Goal: Task Accomplishment & Management: Manage account settings

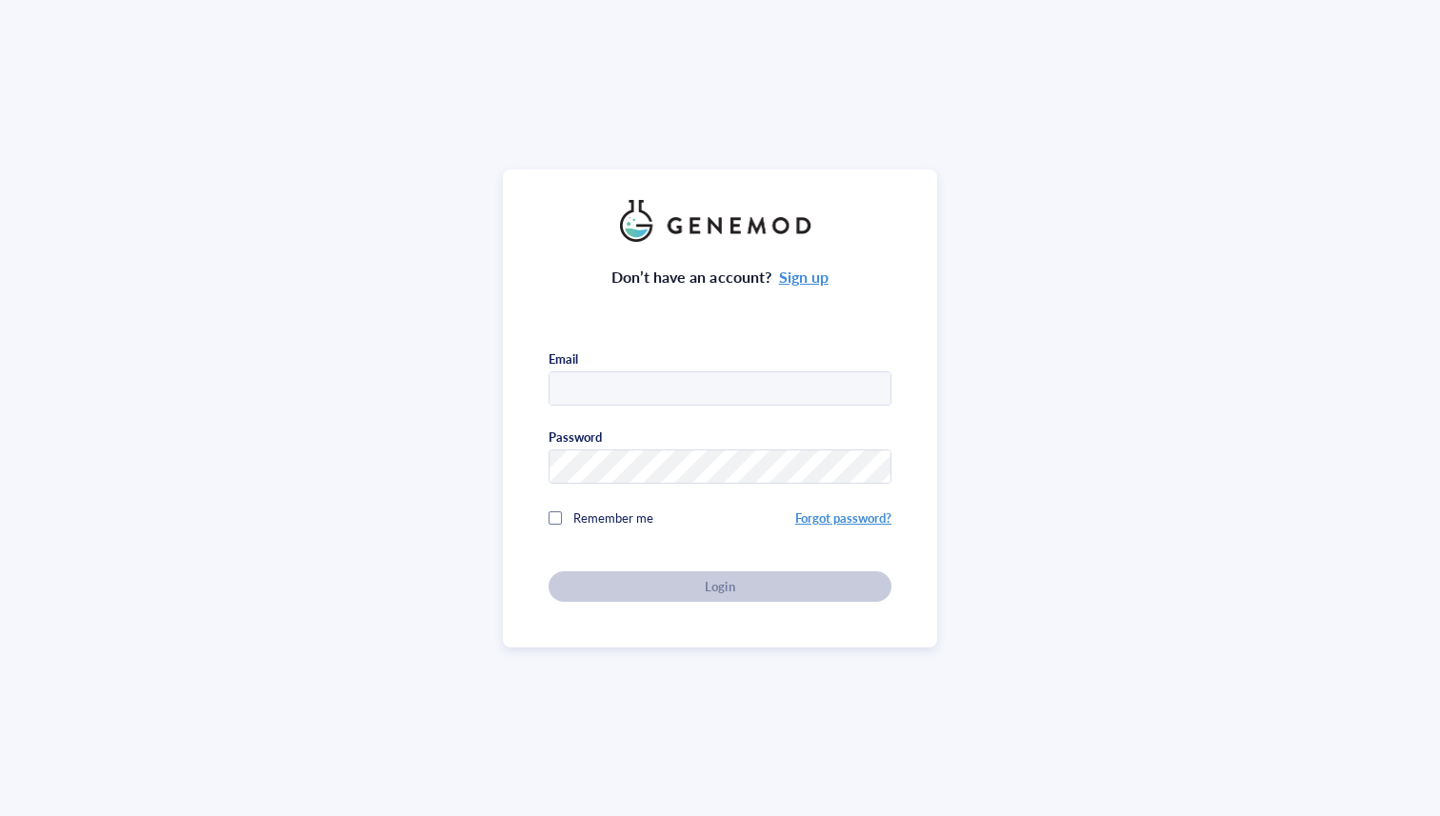
click at [728, 389] on input "text" at bounding box center [719, 389] width 341 height 34
type input "[EMAIL_ADDRESS][DOMAIN_NAME]"
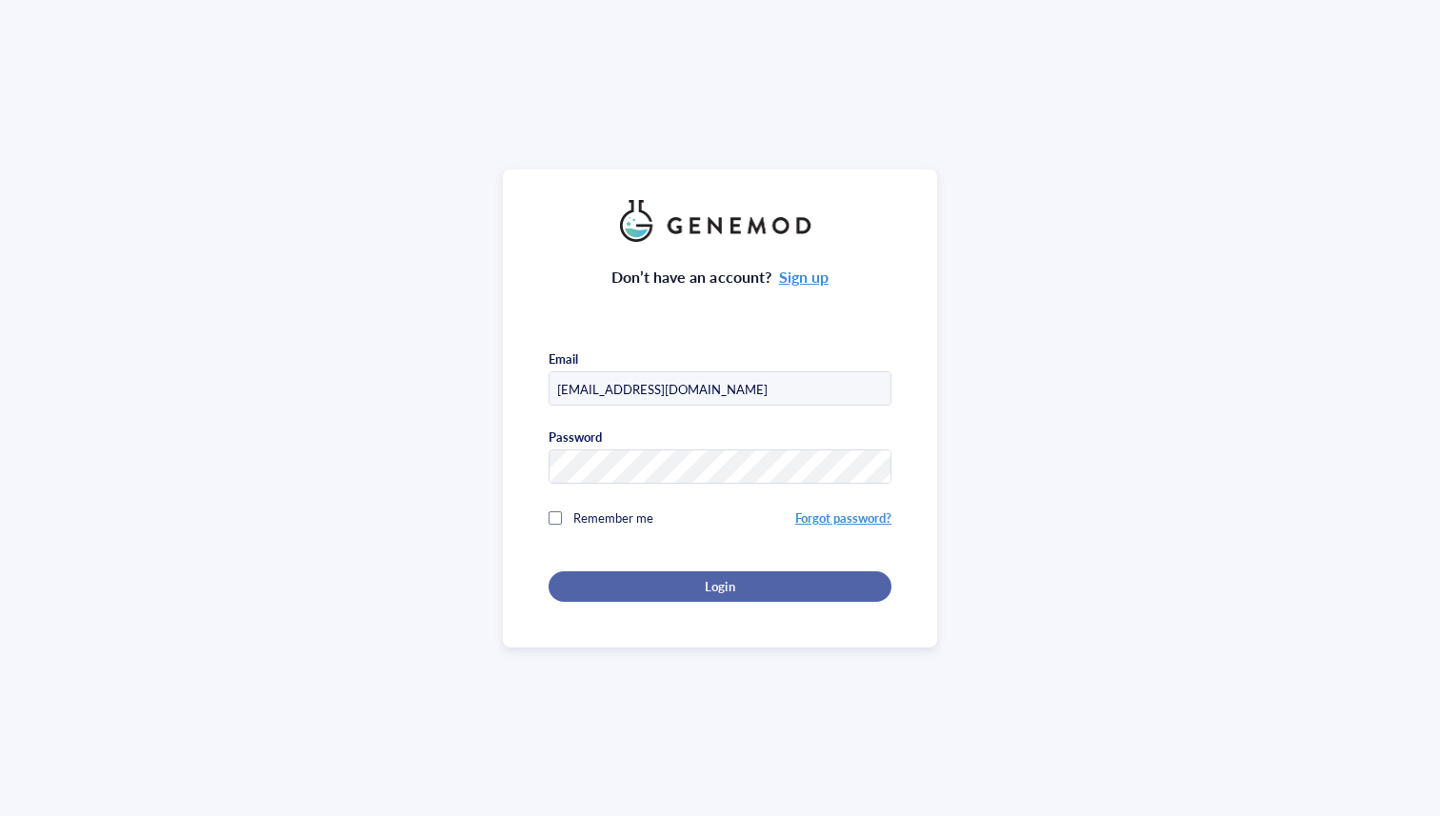
click at [721, 578] on span "Login" at bounding box center [720, 586] width 30 height 17
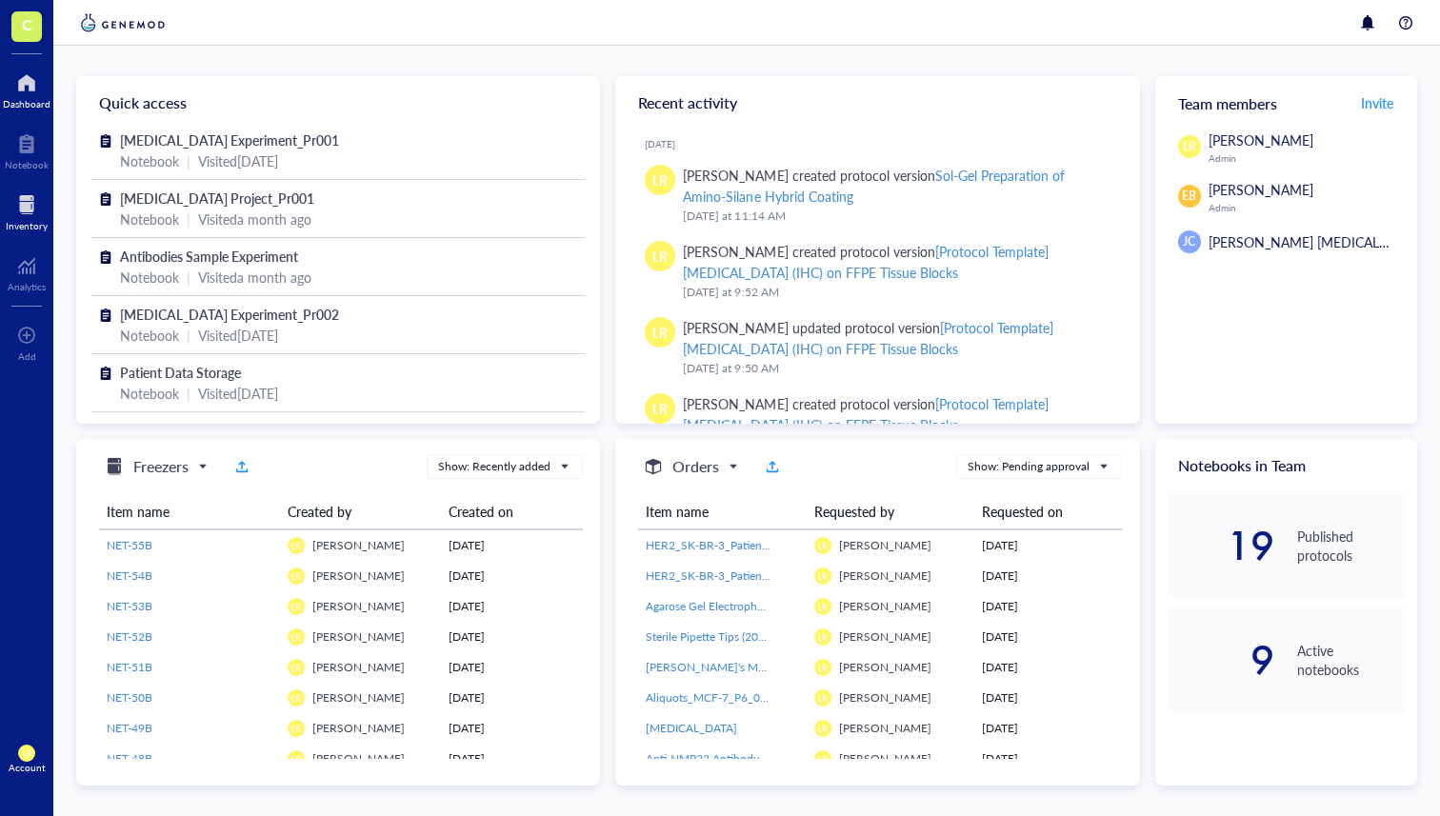
click at [36, 220] on div "Inventory" at bounding box center [27, 225] width 42 height 11
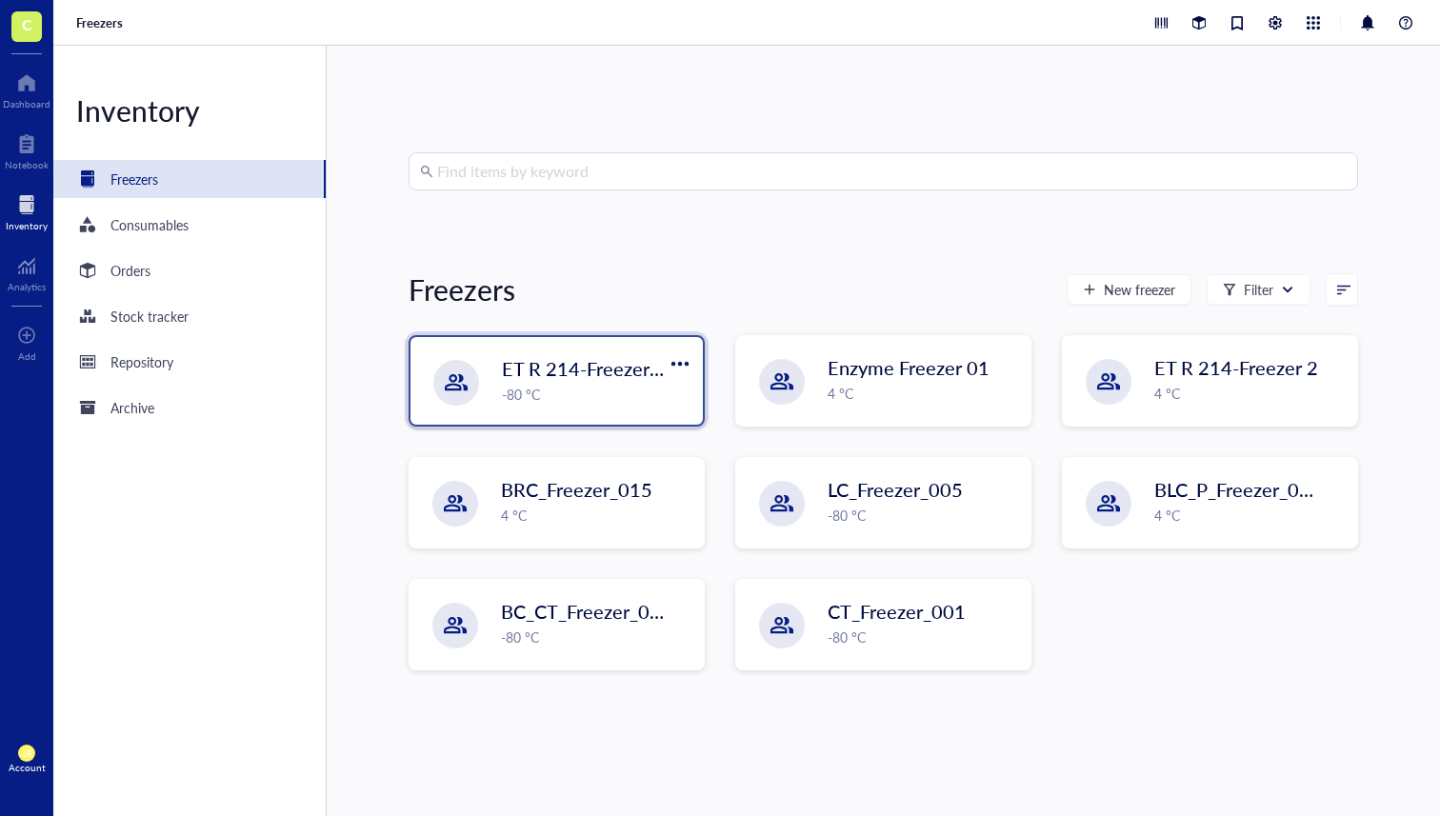
click at [525, 367] on span "ET R 214-Freezer 2" at bounding box center [584, 368] width 164 height 27
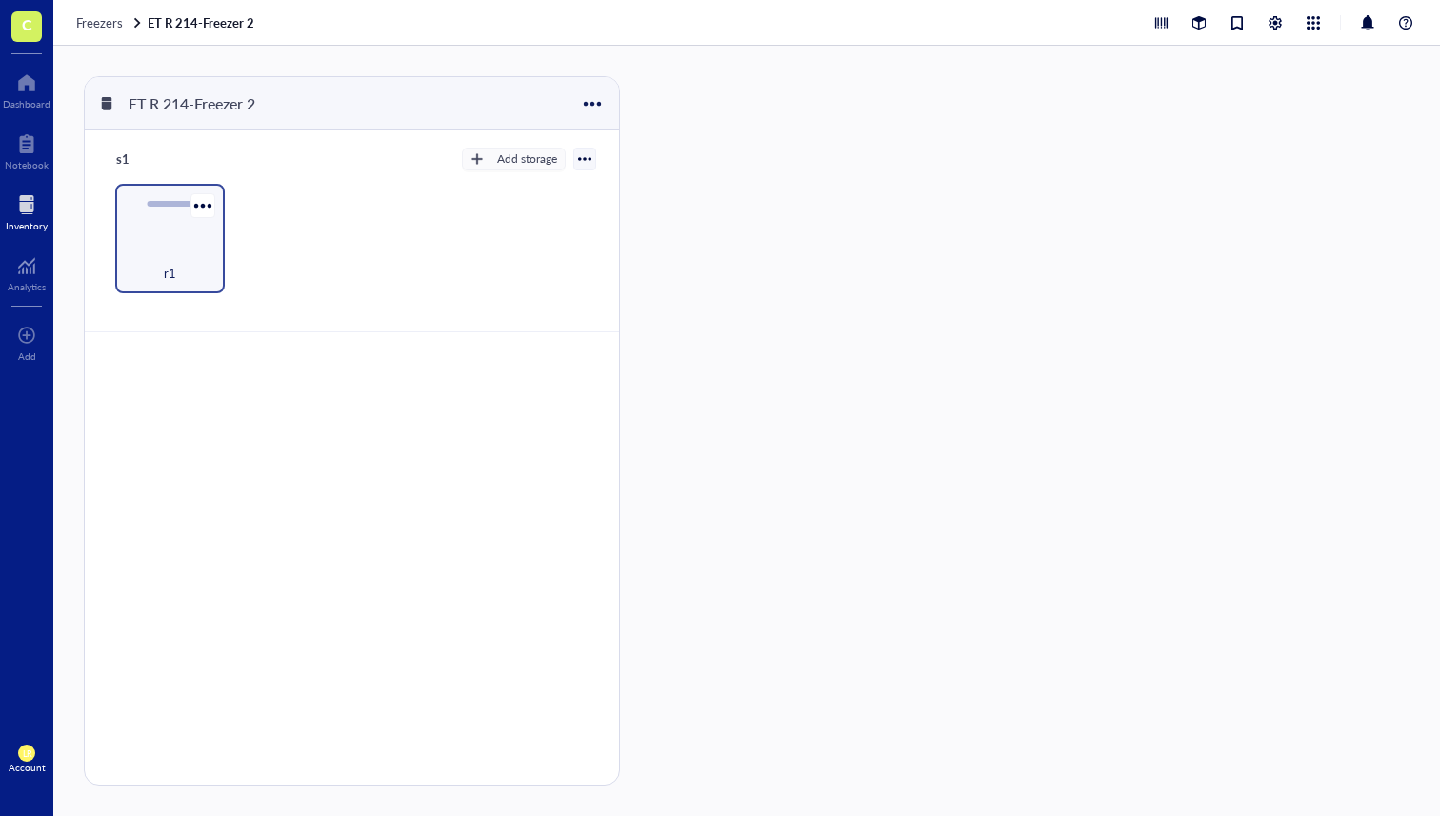
click at [209, 263] on div "r1" at bounding box center [170, 263] width 90 height 42
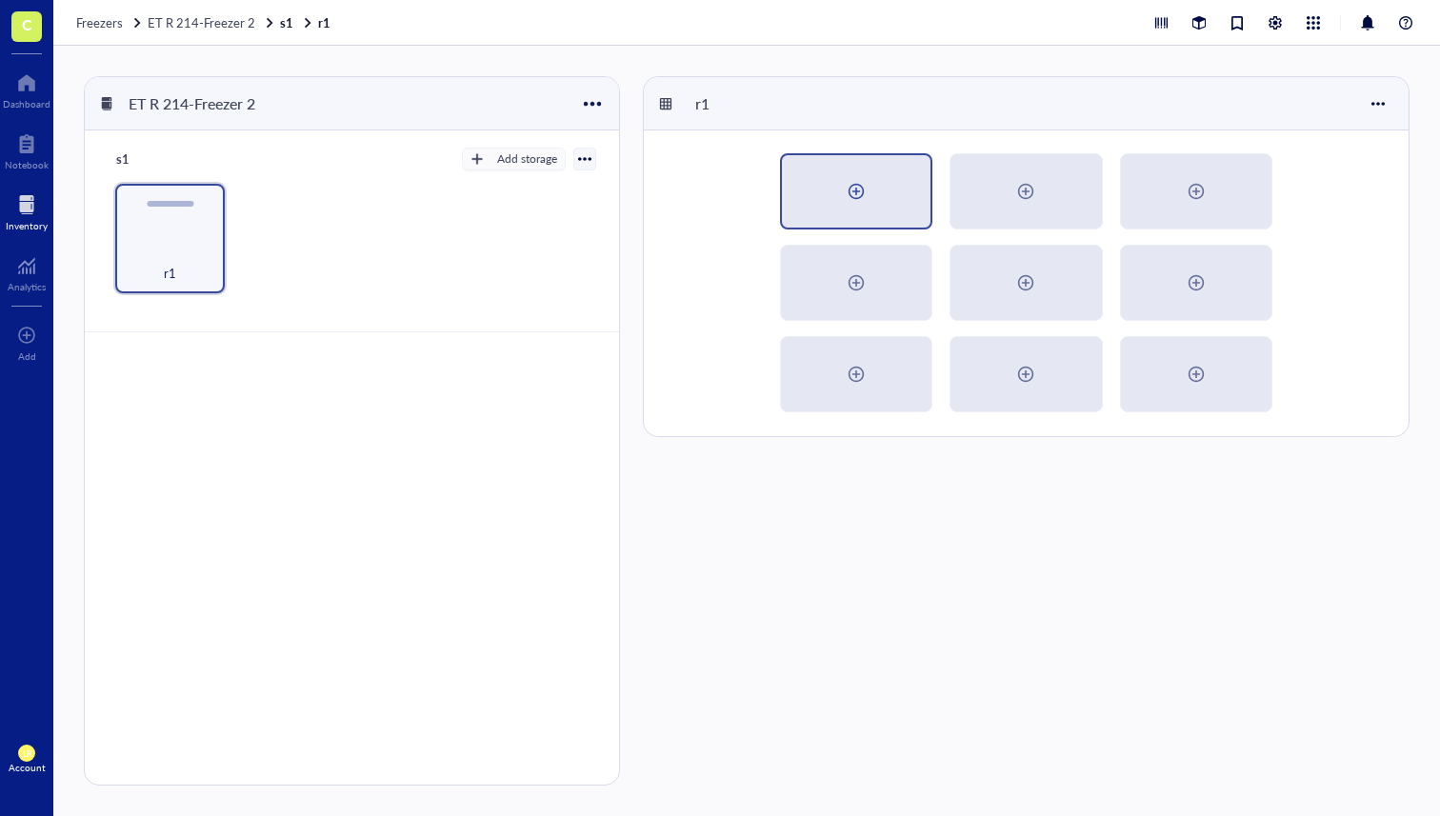
click at [859, 179] on div at bounding box center [856, 191] width 30 height 30
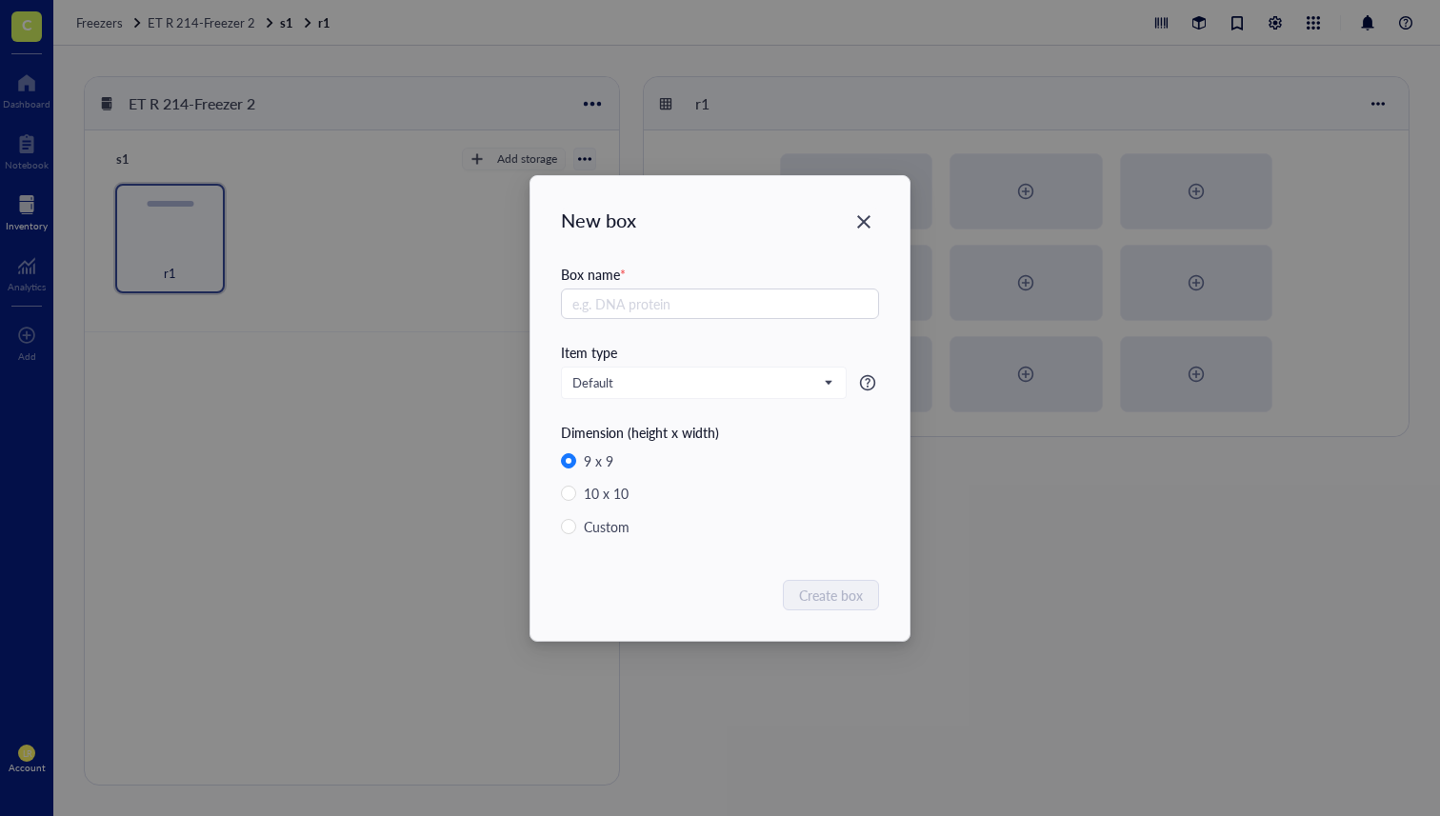
click at [888, 223] on div "New box Box name * Item type Default Dimension (height x width) 9 x 9 10 x 10 C…" at bounding box center [719, 408] width 379 height 465
click at [871, 226] on icon "Close" at bounding box center [864, 221] width 18 height 18
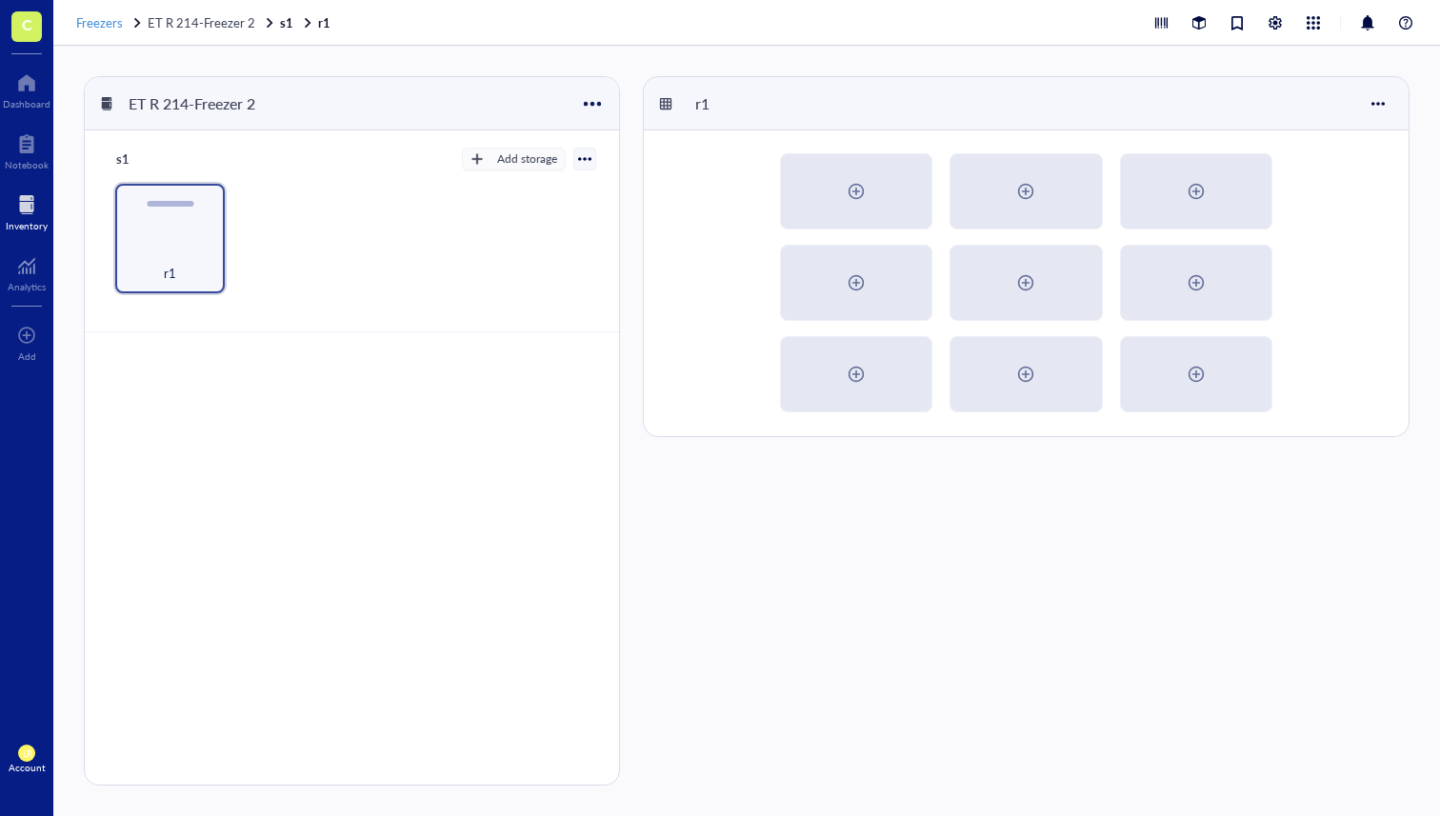
click at [97, 24] on span "Freezers" at bounding box center [99, 22] width 47 height 18
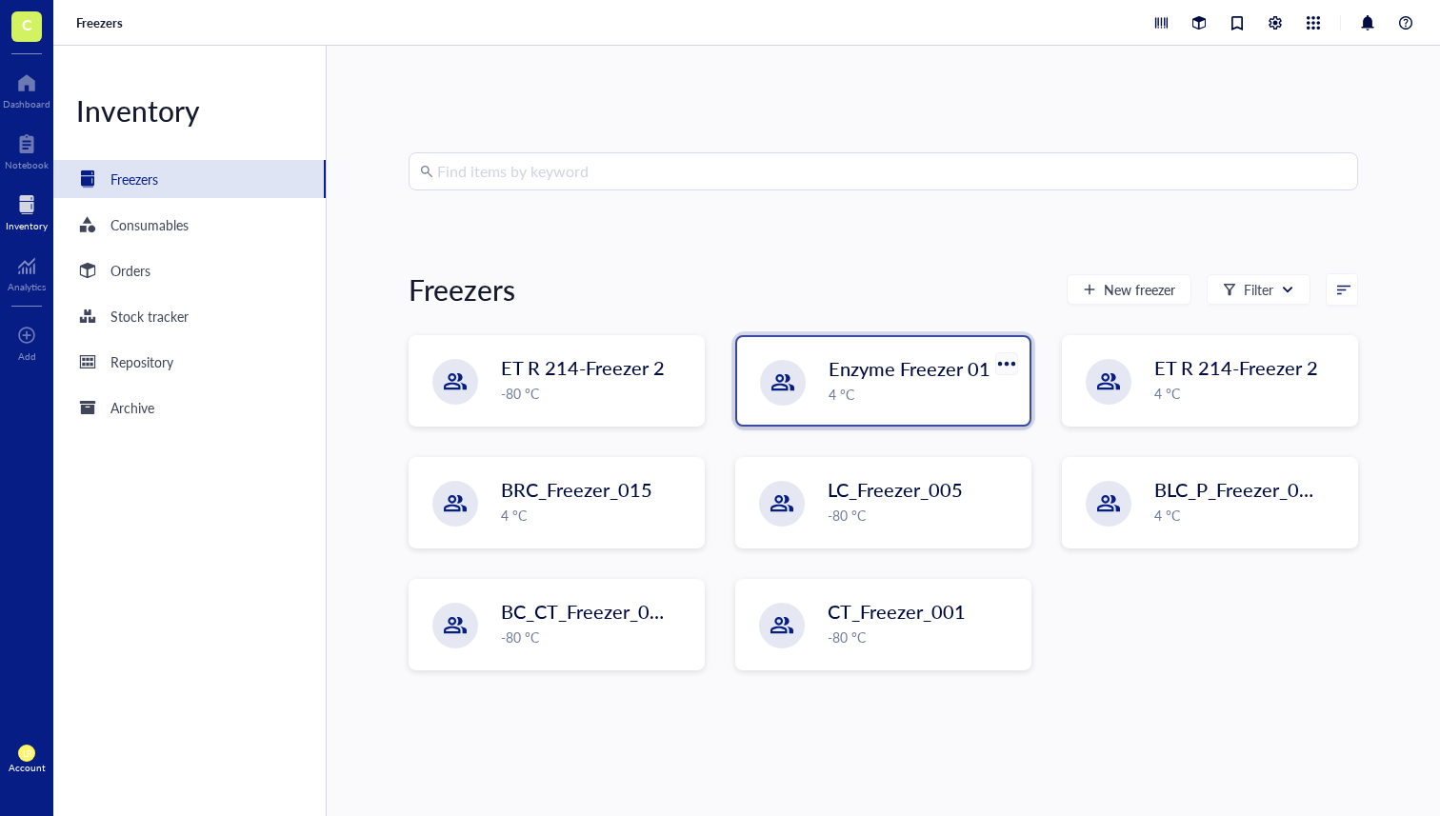
click at [1004, 364] on div at bounding box center [1006, 363] width 28 height 28
click at [1014, 388] on div "View last created" at bounding box center [1051, 396] width 93 height 17
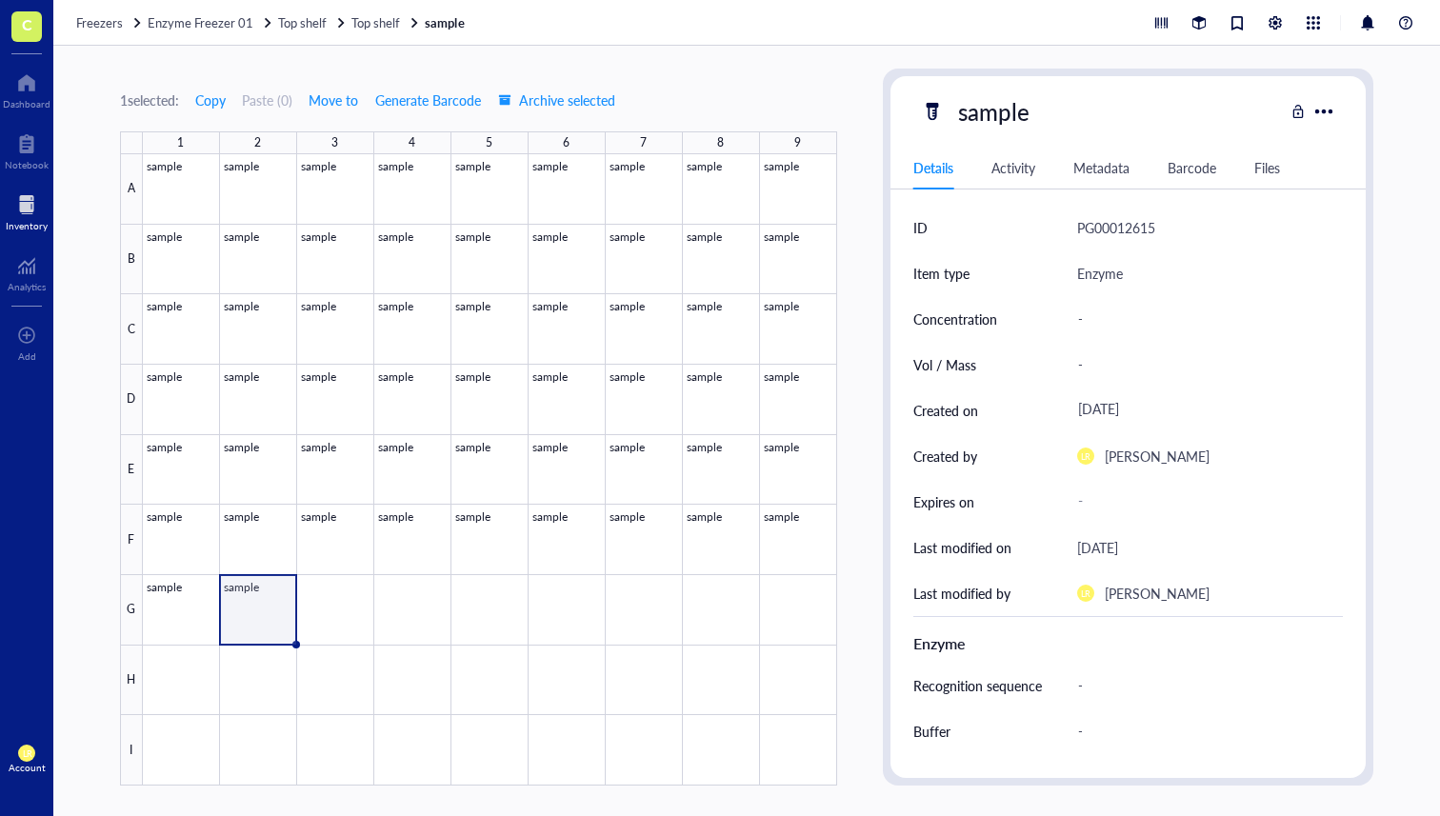
click at [1008, 173] on div "Activity" at bounding box center [1013, 167] width 44 height 21
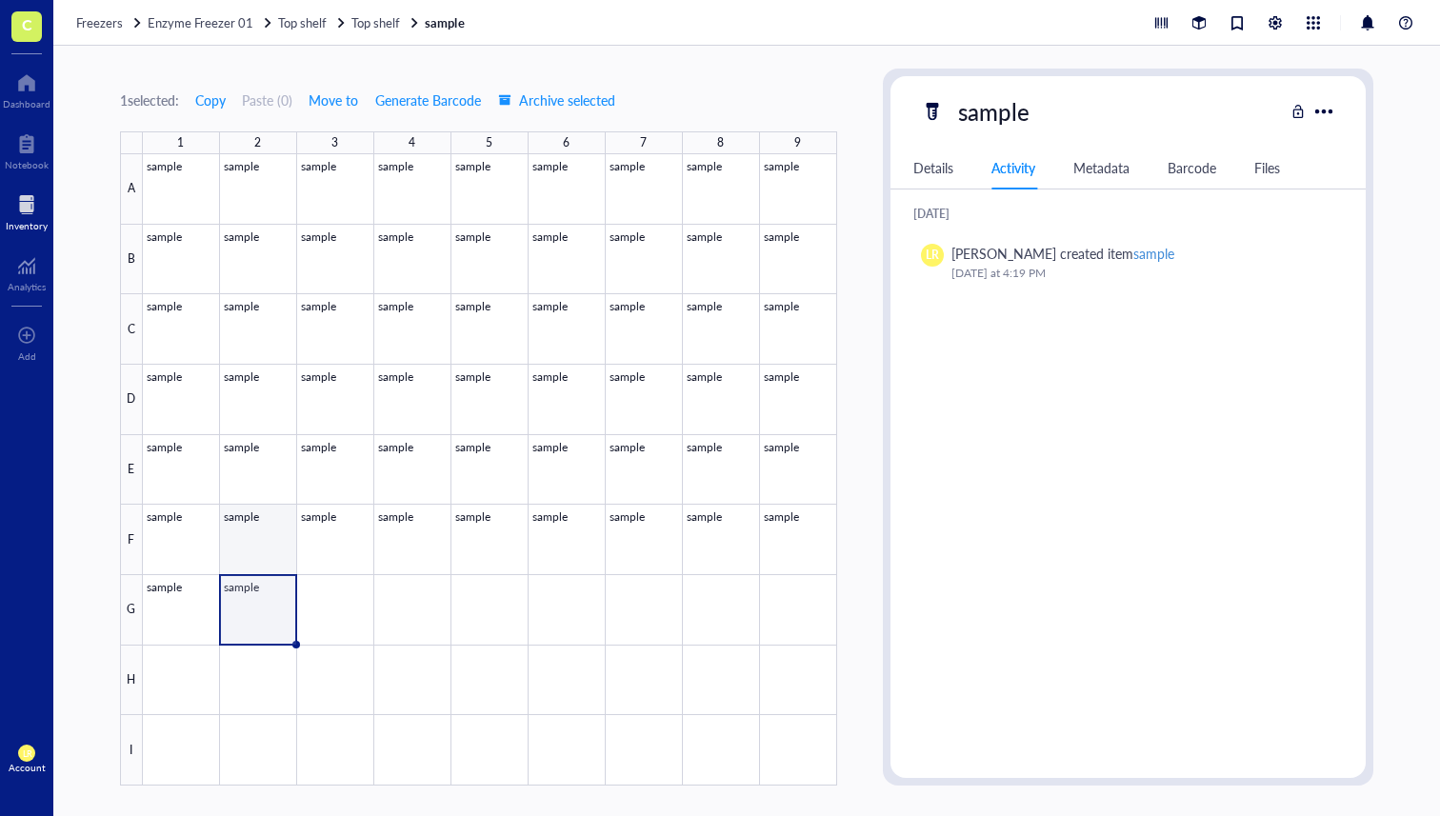
click at [277, 551] on div at bounding box center [490, 469] width 694 height 631
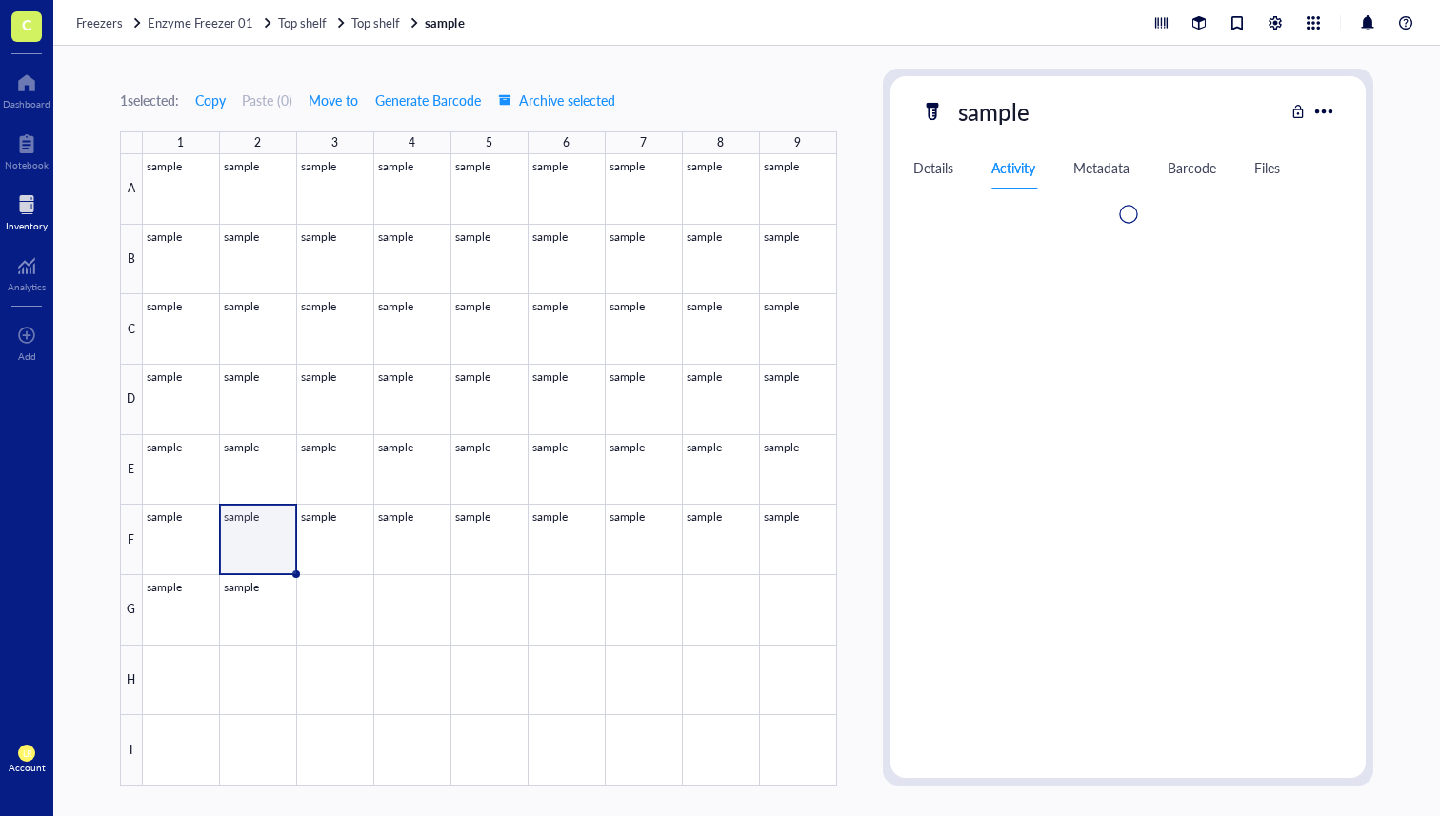
click at [273, 603] on div at bounding box center [490, 469] width 694 height 631
type textarea "Keep everyone on the same page…"
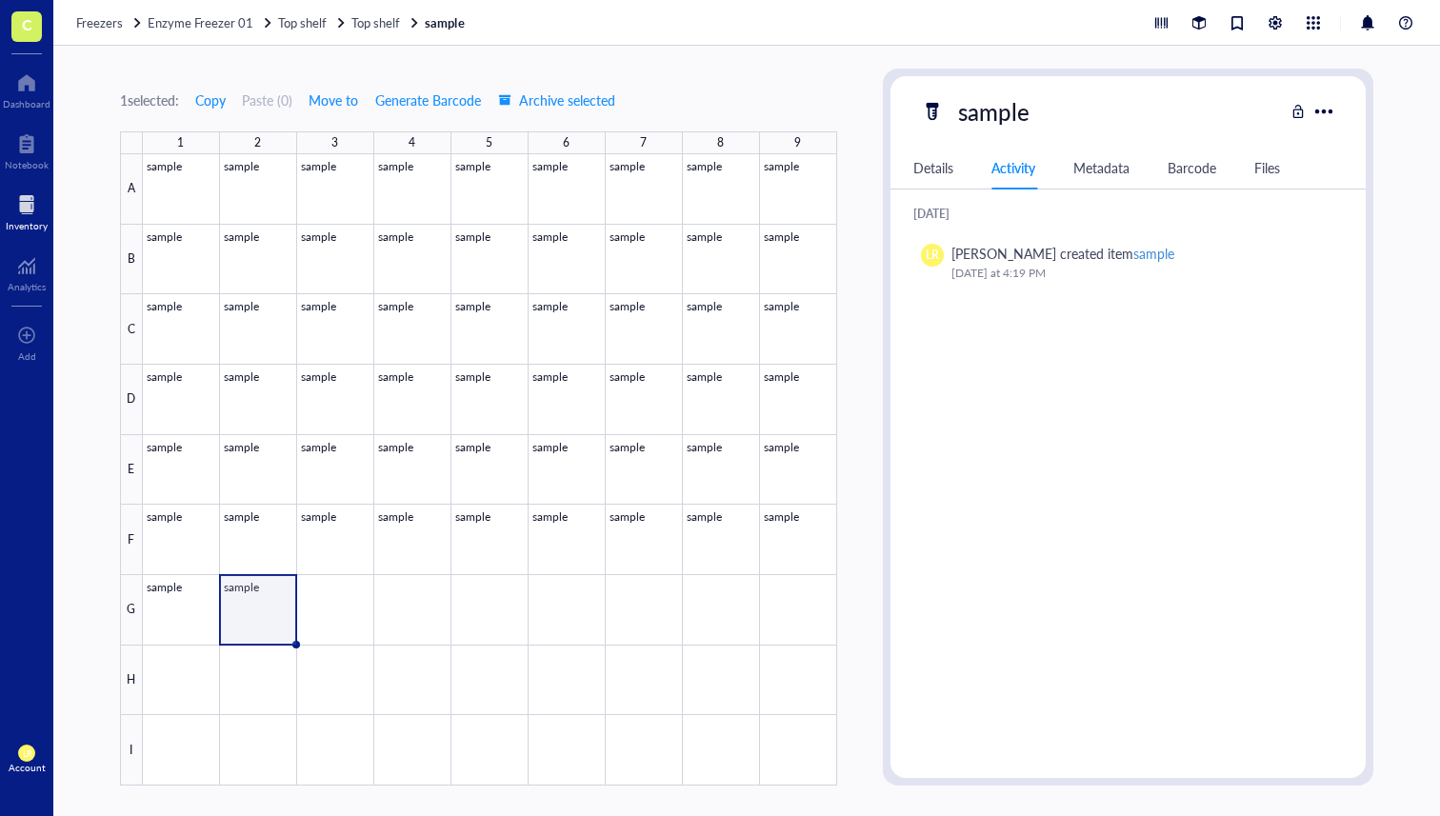
click at [1099, 174] on div "Metadata" at bounding box center [1101, 167] width 56 height 21
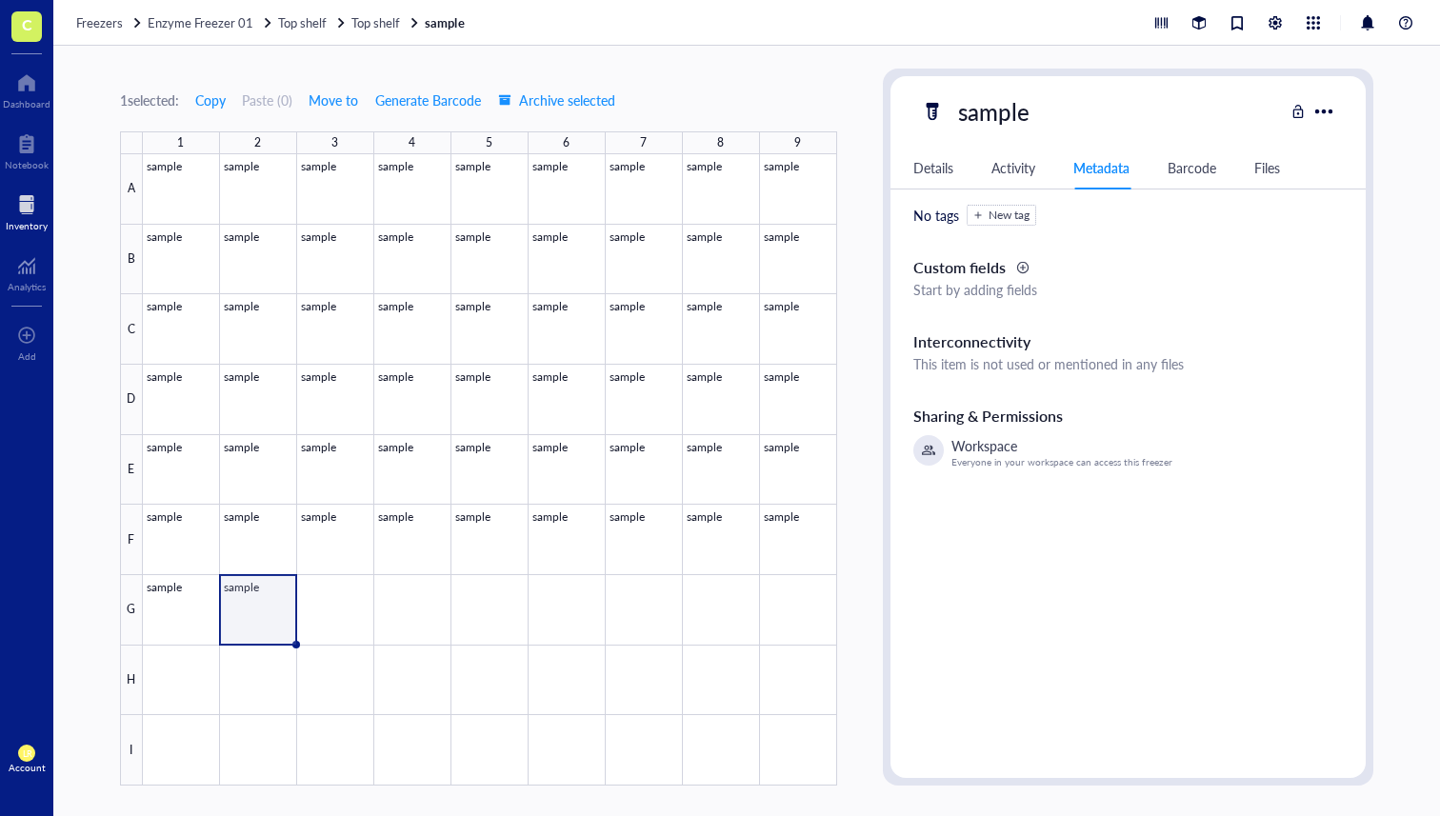
click at [1160, 178] on div "Details Activity Metadata Barcode Files" at bounding box center [1127, 168] width 475 height 43
click at [1187, 172] on div "Barcode" at bounding box center [1191, 167] width 49 height 21
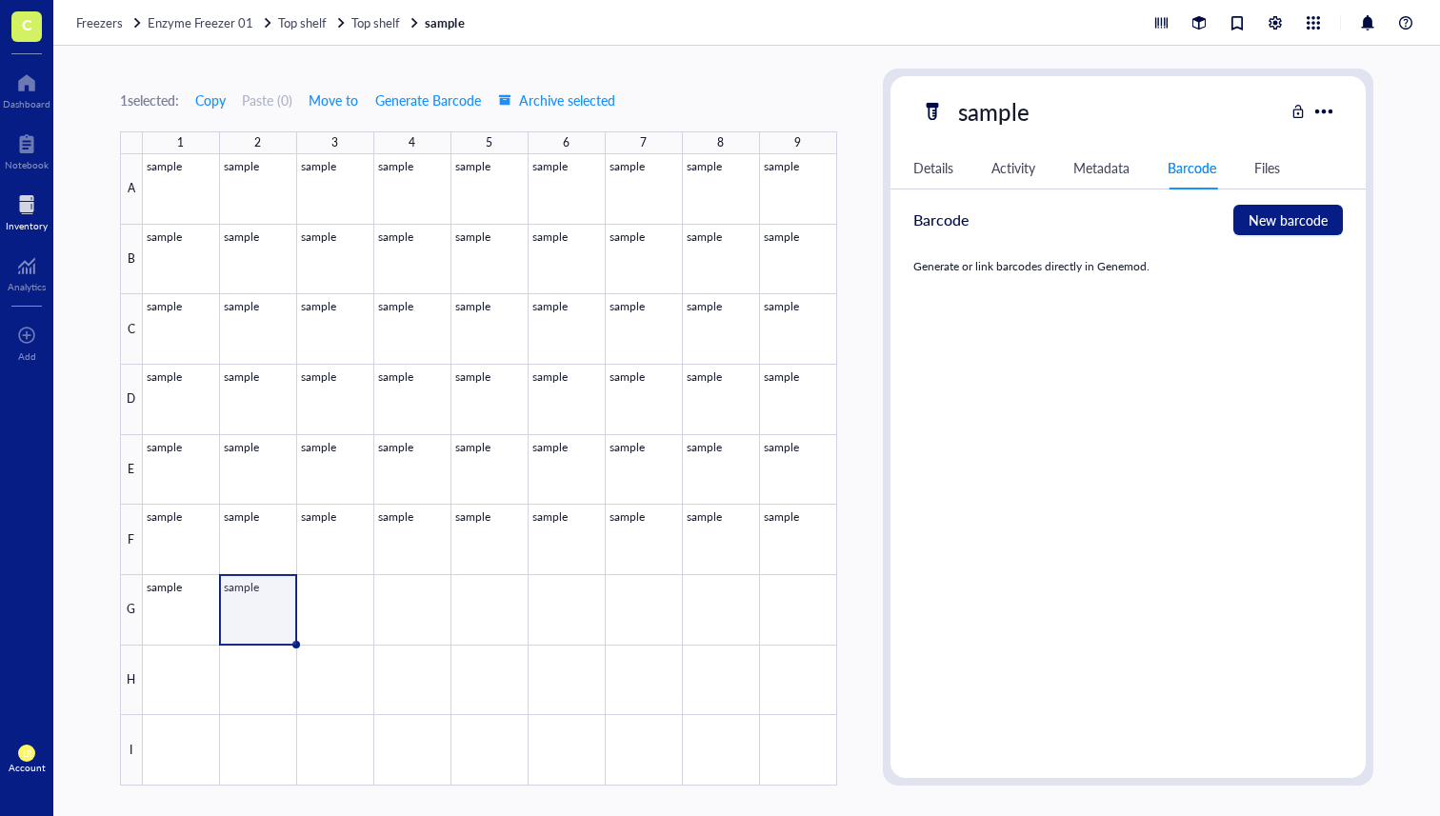
click at [1263, 171] on div "Files" at bounding box center [1267, 167] width 26 height 21
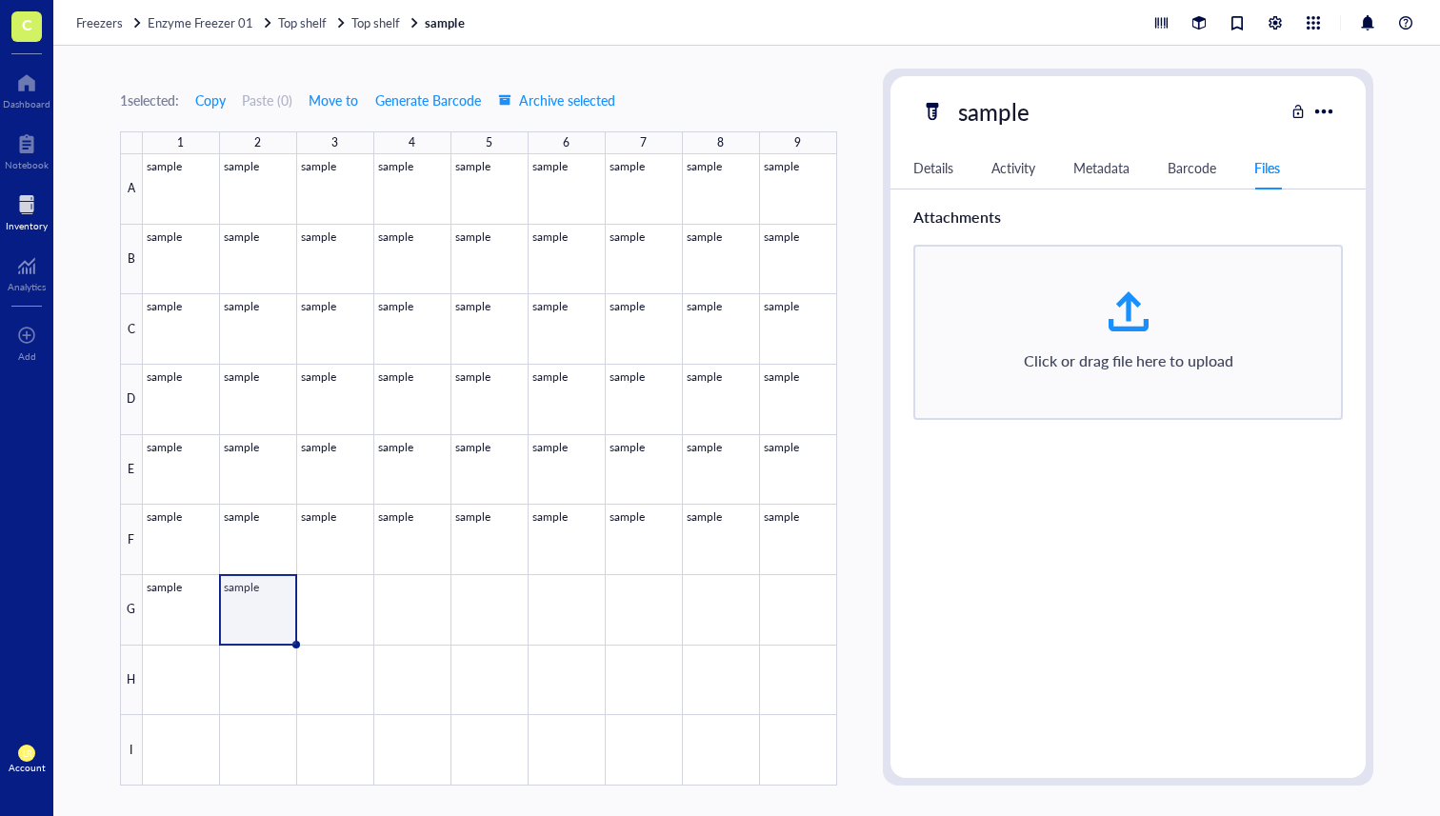
click at [1087, 176] on div "Metadata" at bounding box center [1101, 167] width 56 height 21
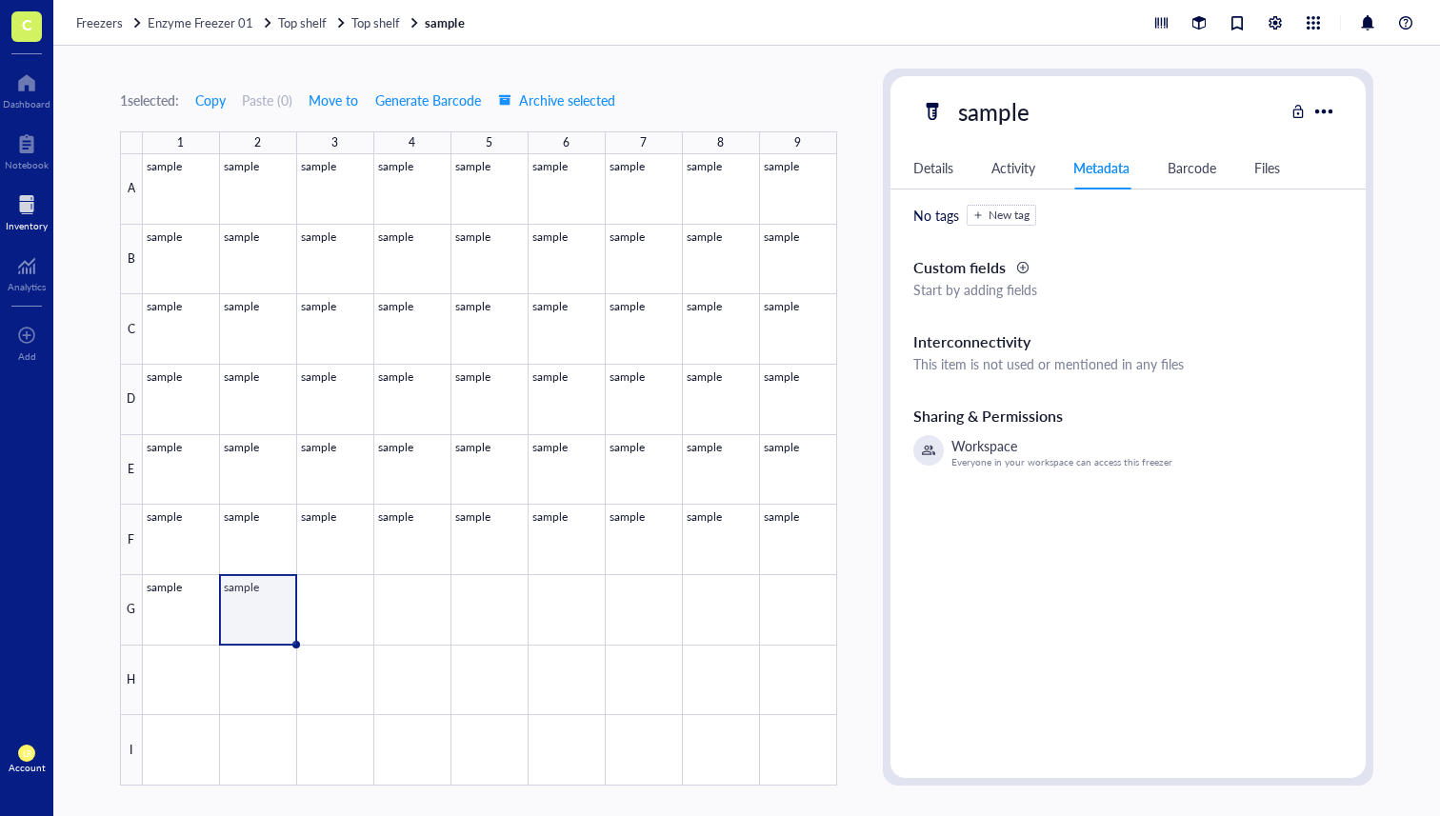
click at [938, 188] on div "Details Activity Metadata Barcode Files" at bounding box center [1127, 168] width 475 height 43
click at [940, 169] on div "Details" at bounding box center [933, 167] width 40 height 21
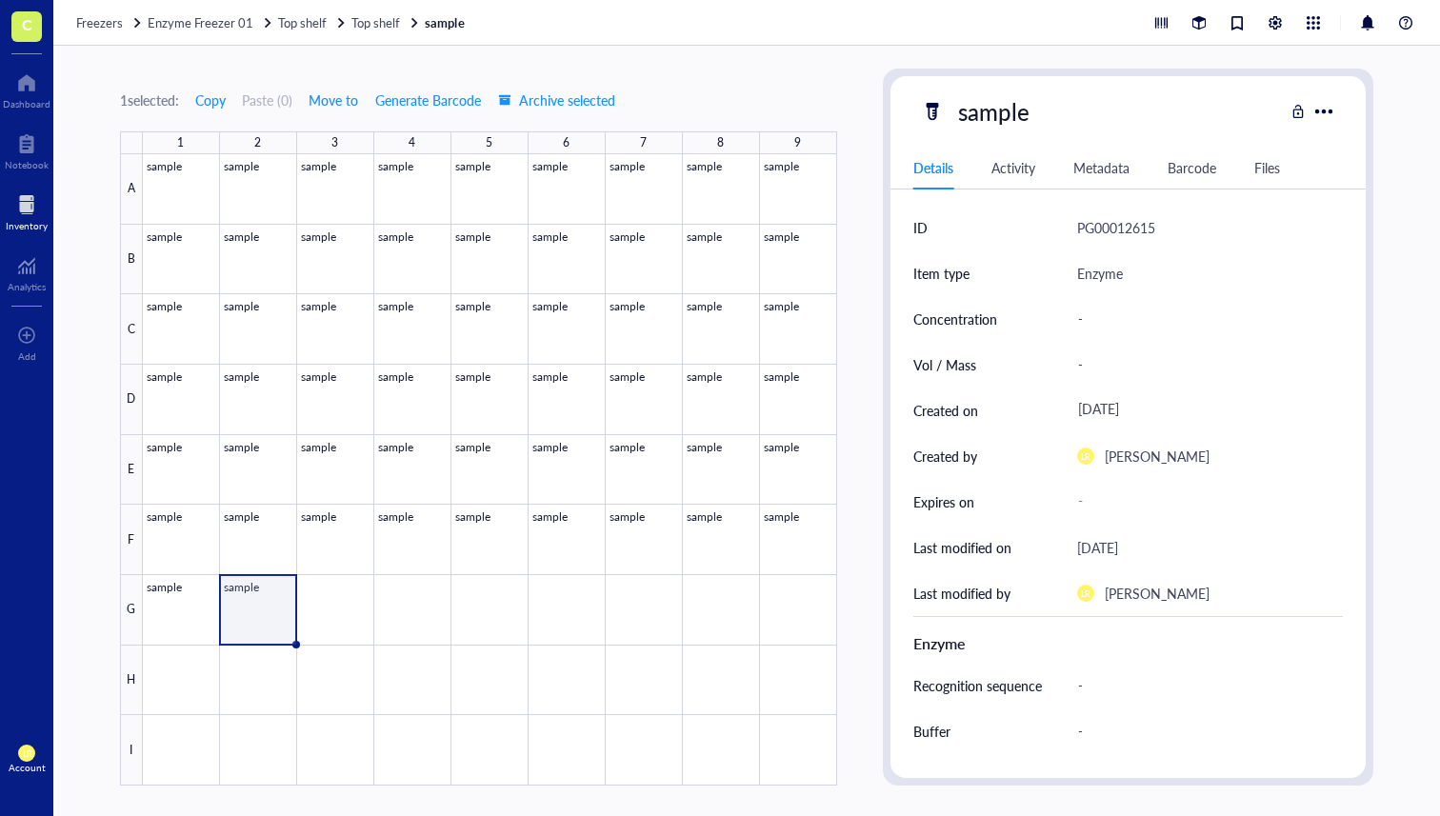
click at [1125, 179] on div "Details Activity Metadata Barcode Files" at bounding box center [1127, 168] width 475 height 43
click at [1119, 172] on div "Metadata" at bounding box center [1101, 167] width 56 height 21
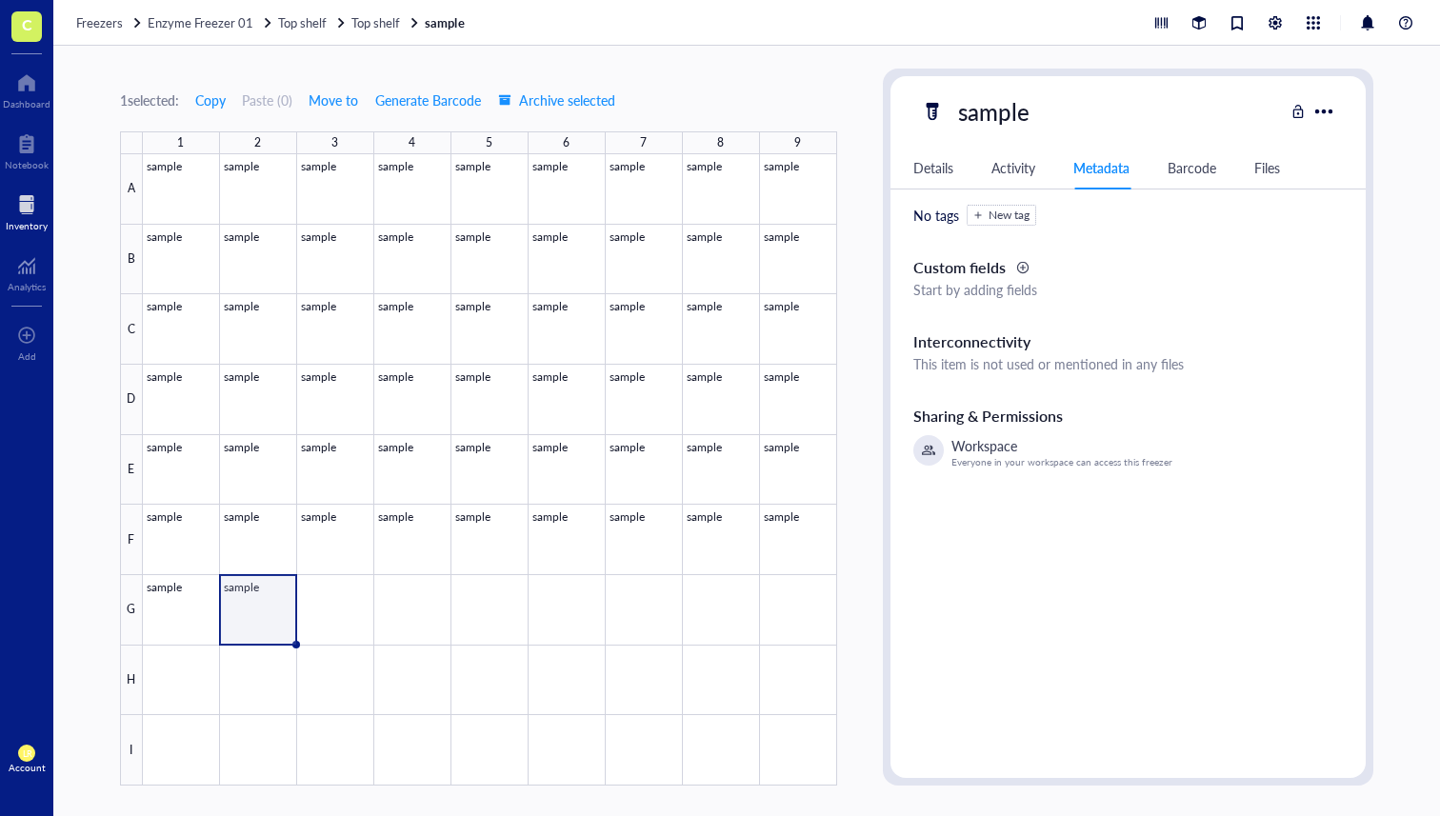
click at [927, 171] on div "Details" at bounding box center [933, 167] width 40 height 21
